Goal: Navigation & Orientation: Go to known website

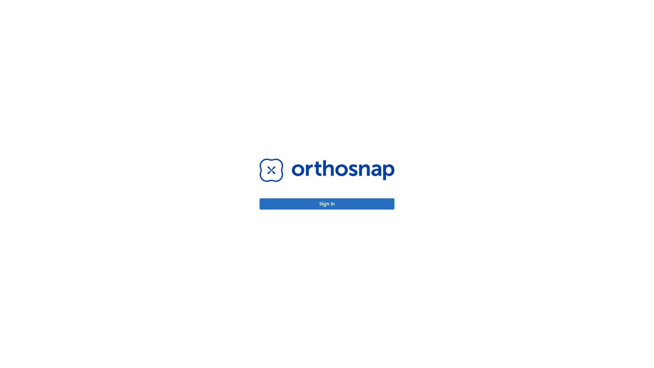
click at [327, 204] on button "Sign in" at bounding box center [327, 203] width 135 height 11
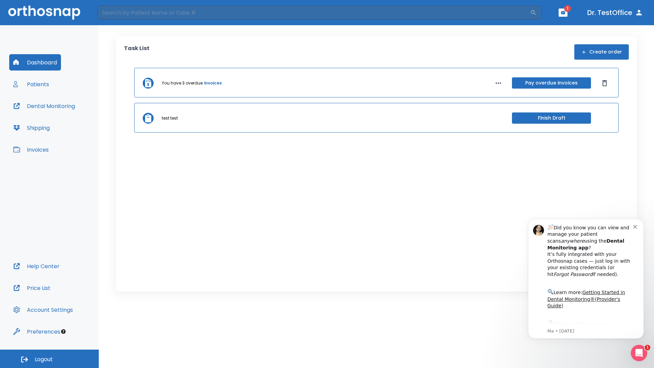
click at [49, 359] on span "Logout" at bounding box center [44, 359] width 18 height 7
